Goal: Find specific page/section: Find specific page/section

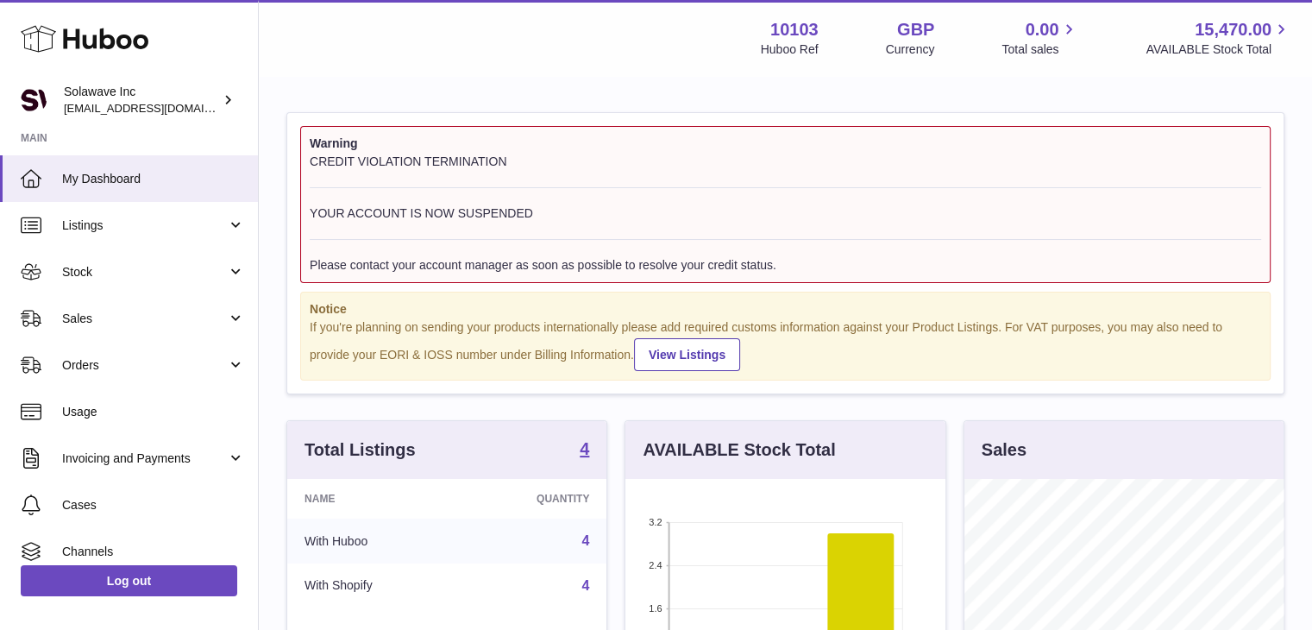
scroll to position [269, 320]
click at [135, 232] on span "Listings" at bounding box center [144, 225] width 165 height 16
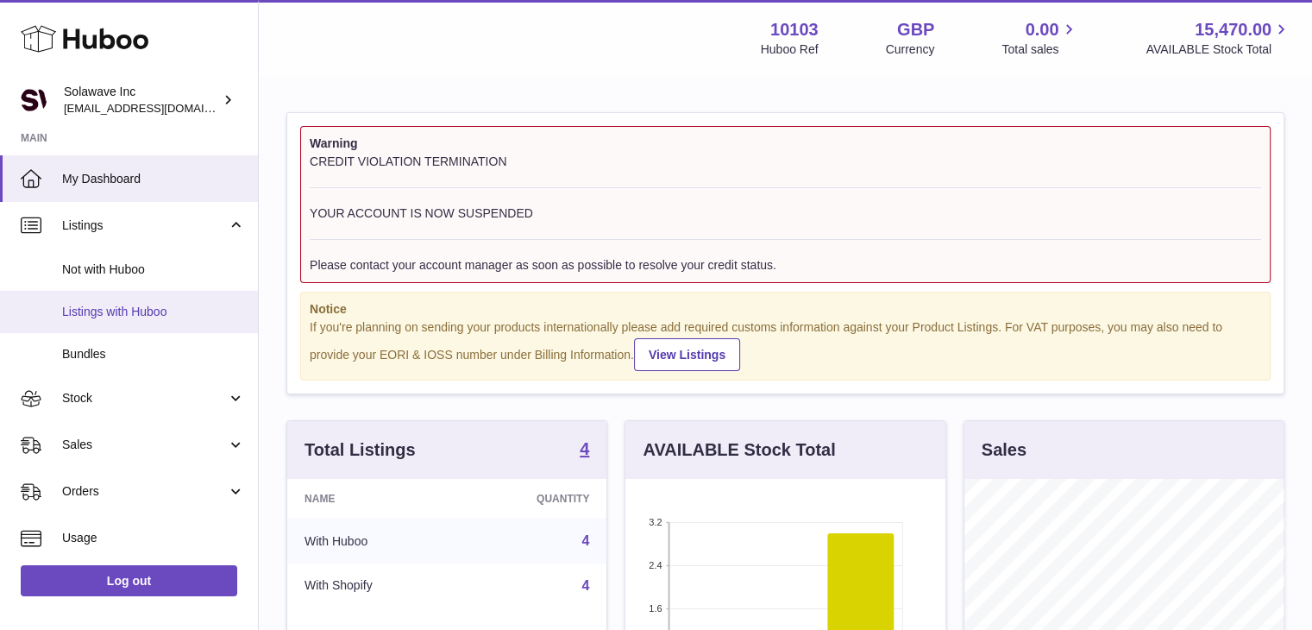
click at [134, 310] on span "Listings with Huboo" at bounding box center [153, 312] width 183 height 16
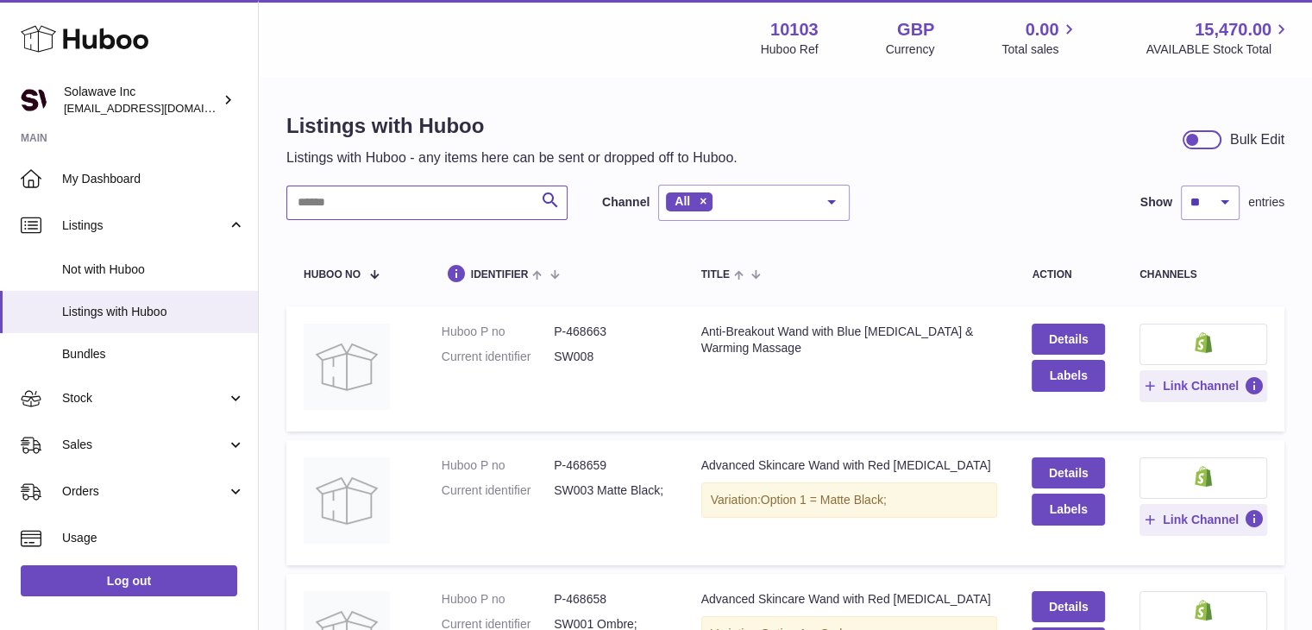
click at [423, 215] on input "text" at bounding box center [426, 203] width 281 height 35
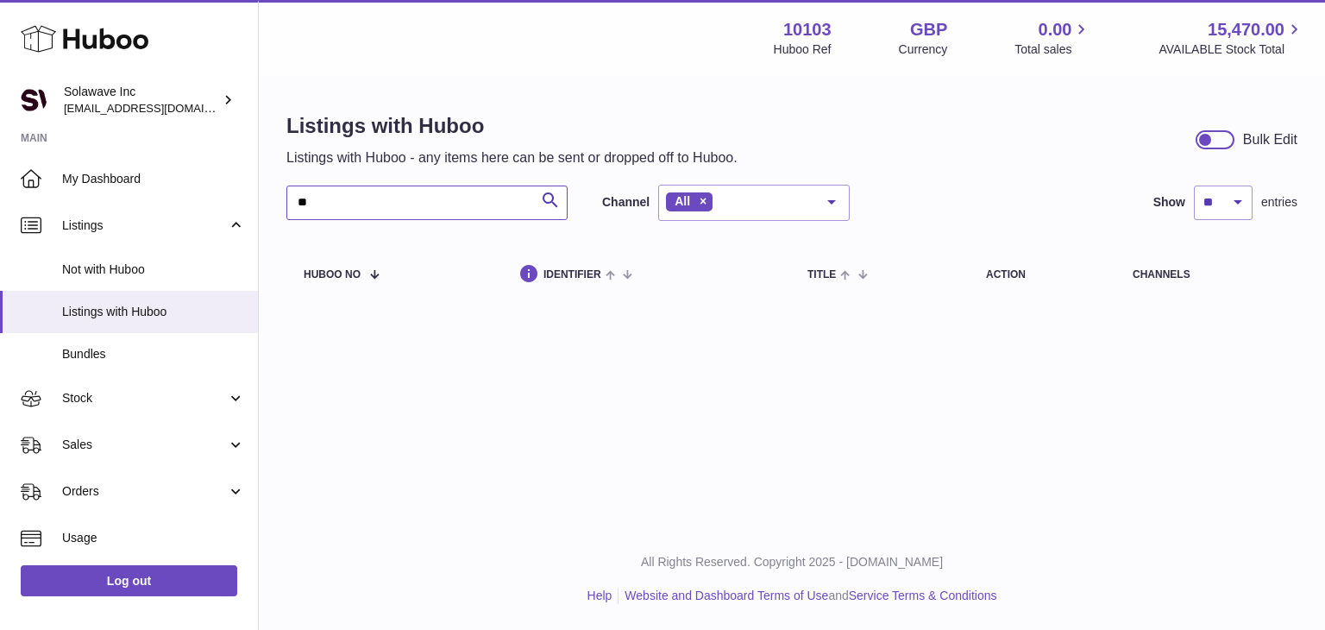
type input "*"
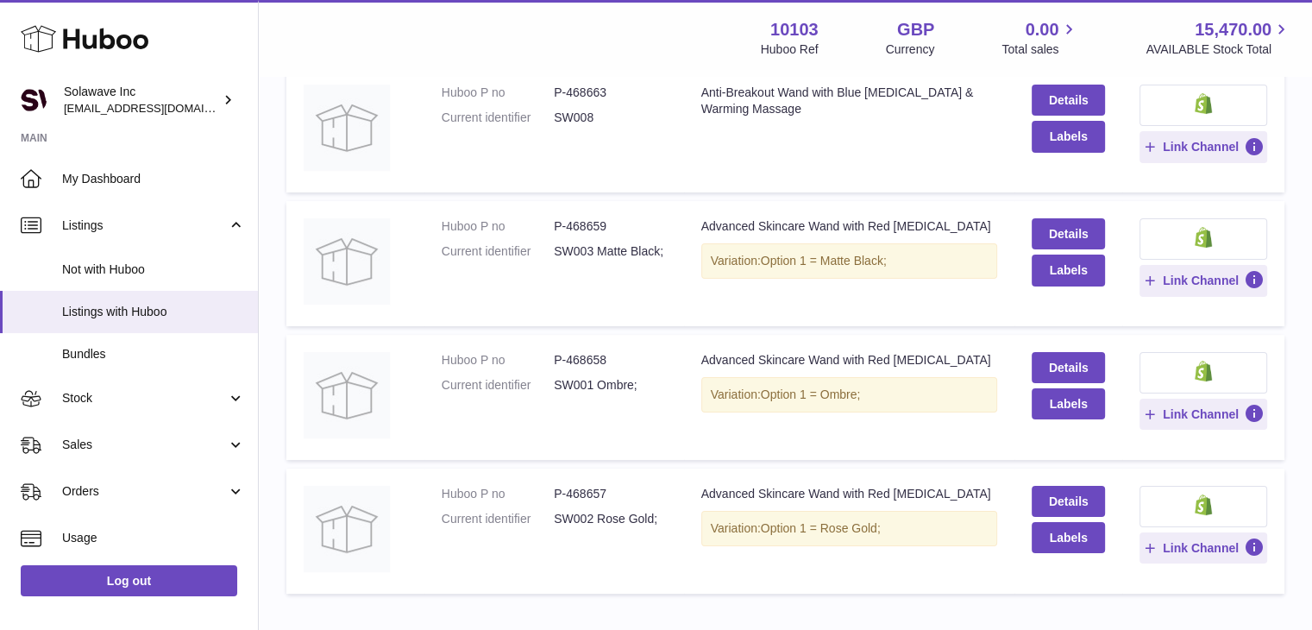
scroll to position [345, 0]
